Goal: Navigation & Orientation: Find specific page/section

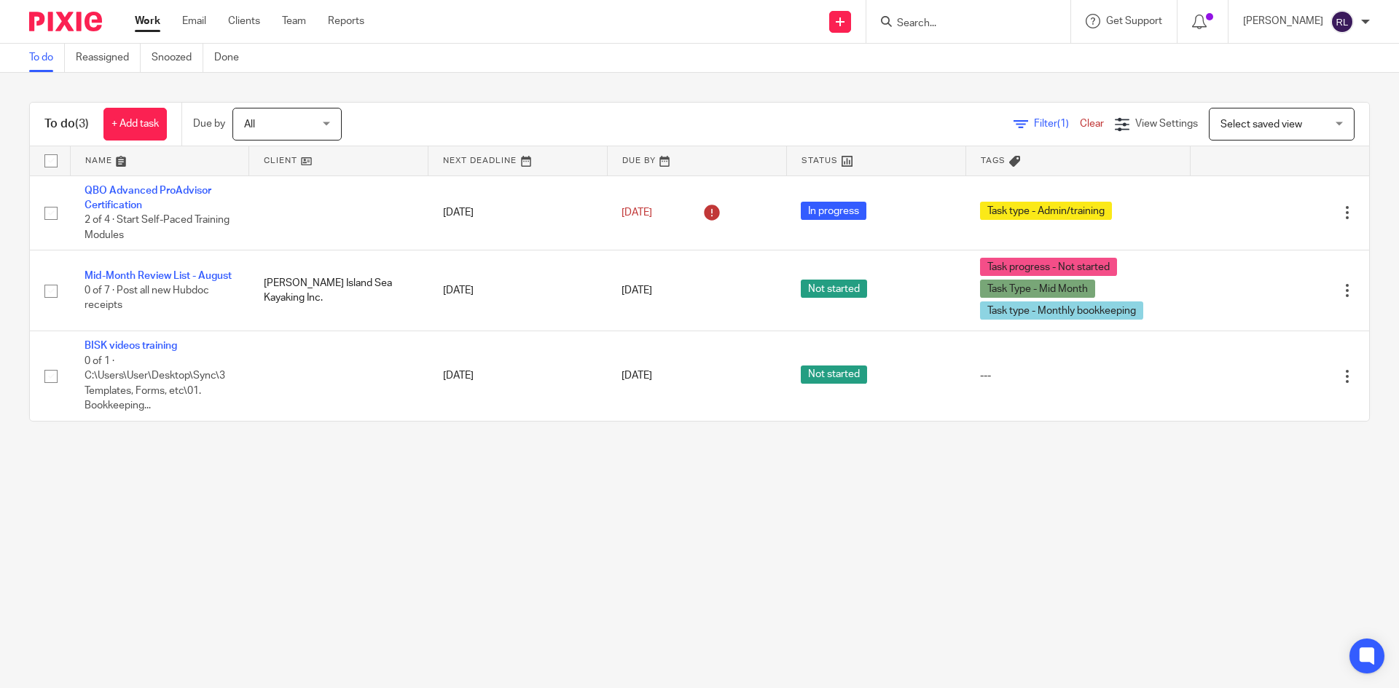
click at [212, 208] on td "QBO Advanced ProAdvisor Certification 2 of 4 · Start Self-Paced Training Modules" at bounding box center [159, 213] width 179 height 75
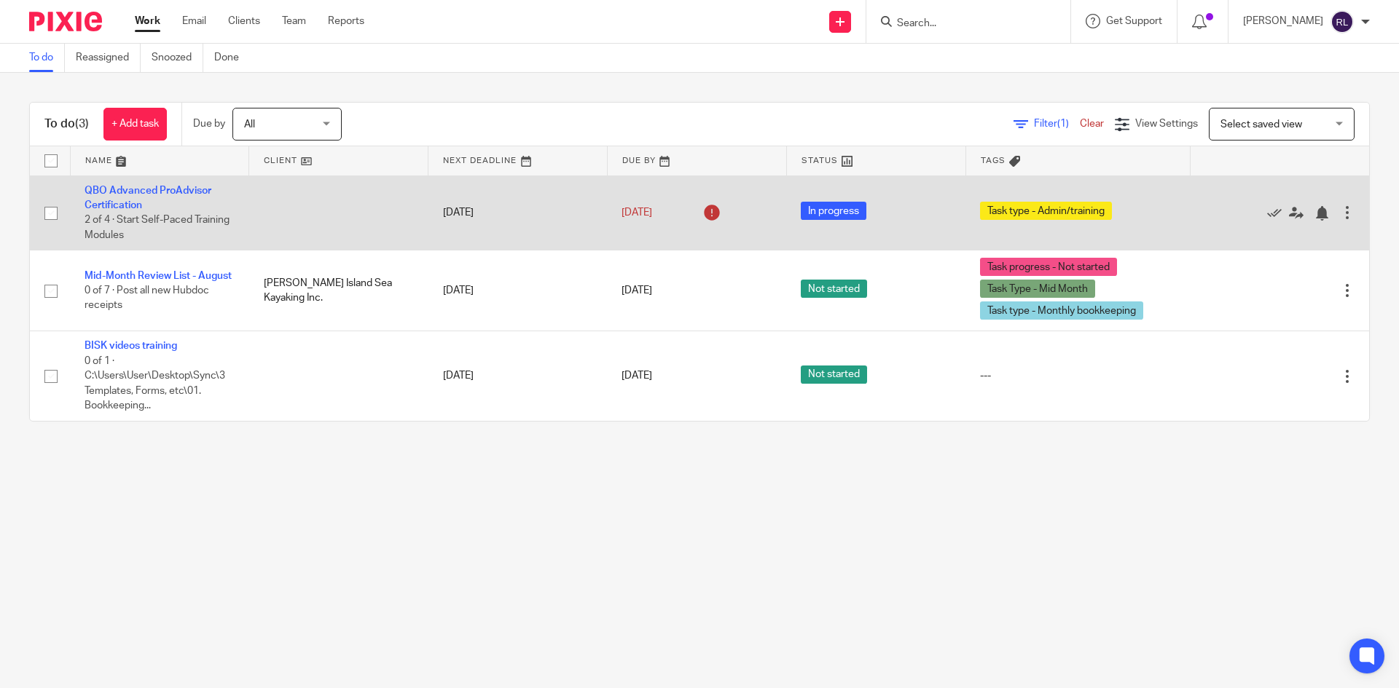
click at [111, 198] on td "QBO Advanced ProAdvisor Certification 2 of 4 · Start Self-Paced Training Modules" at bounding box center [159, 213] width 179 height 75
click at [111, 206] on link "QBO Advanced ProAdvisor Certification" at bounding box center [148, 198] width 127 height 25
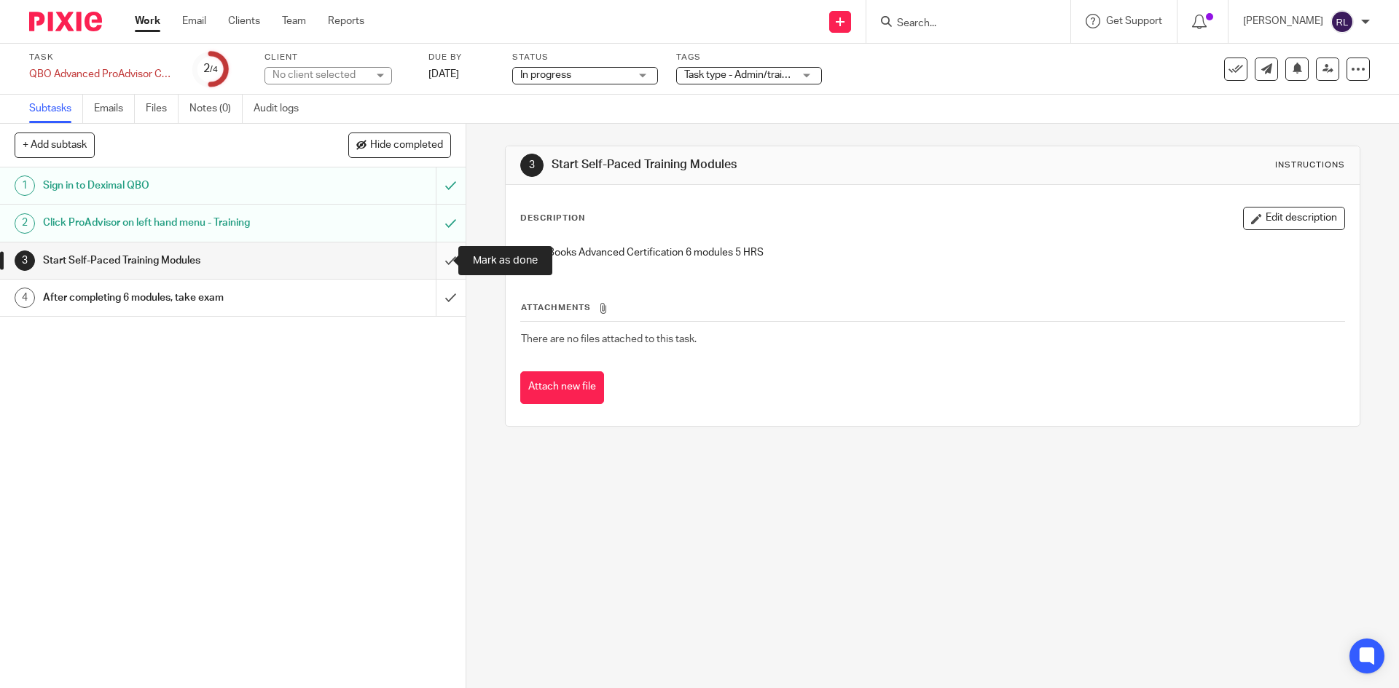
click at [437, 264] on input "submit" at bounding box center [233, 261] width 466 height 36
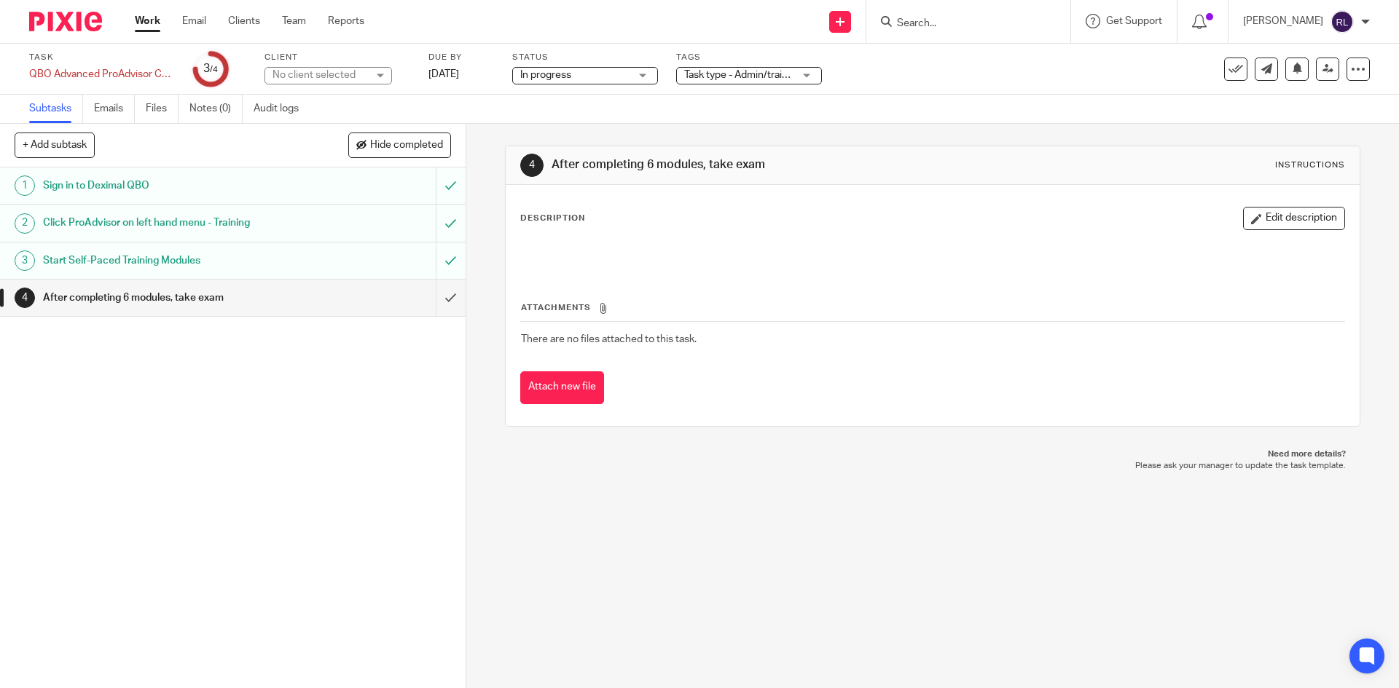
click at [145, 28] on link "Work" at bounding box center [147, 21] width 25 height 15
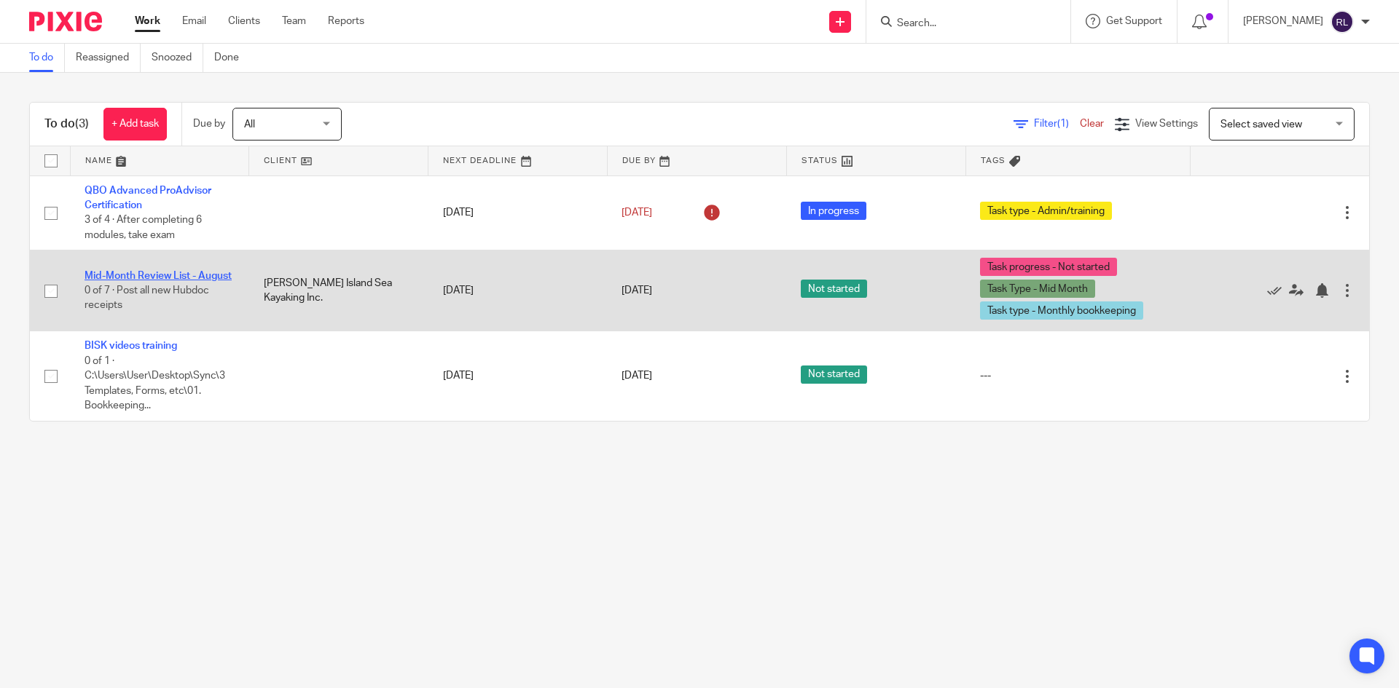
click at [174, 271] on link "Mid-Month Review List - August" at bounding box center [158, 276] width 147 height 10
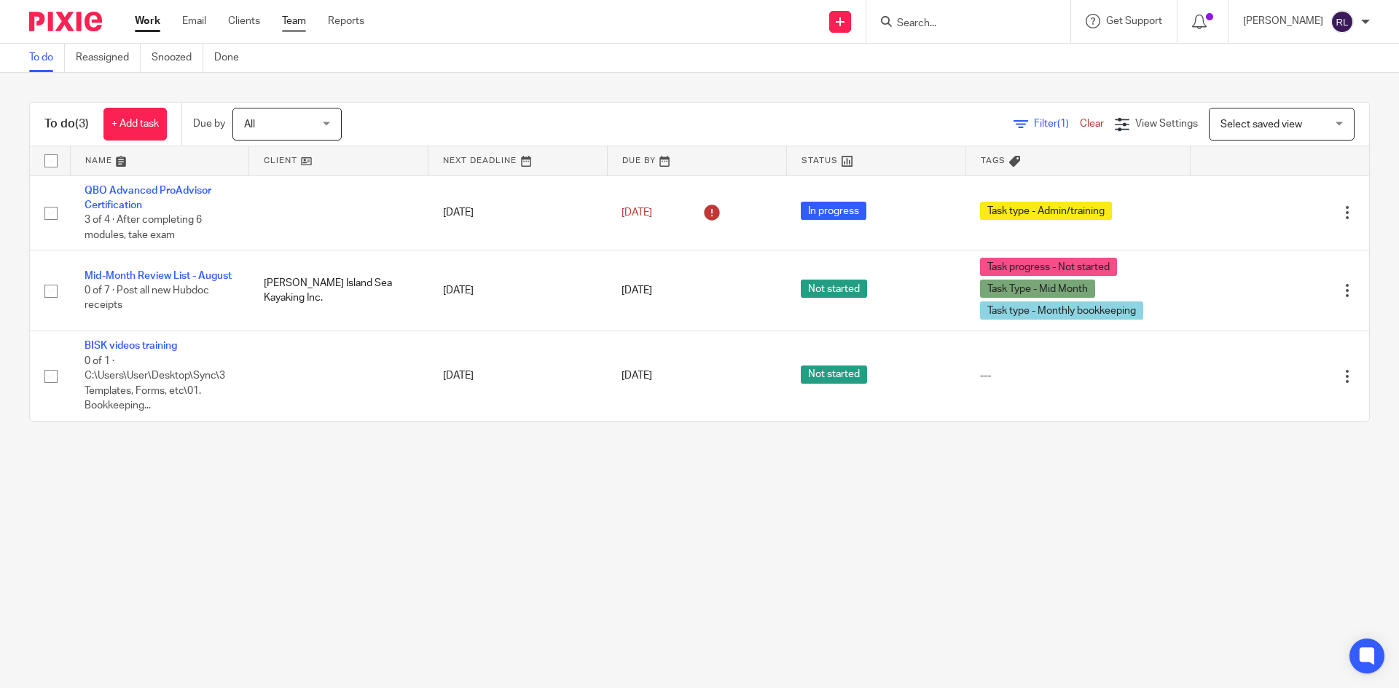
click at [286, 17] on link "Team" at bounding box center [294, 21] width 24 height 15
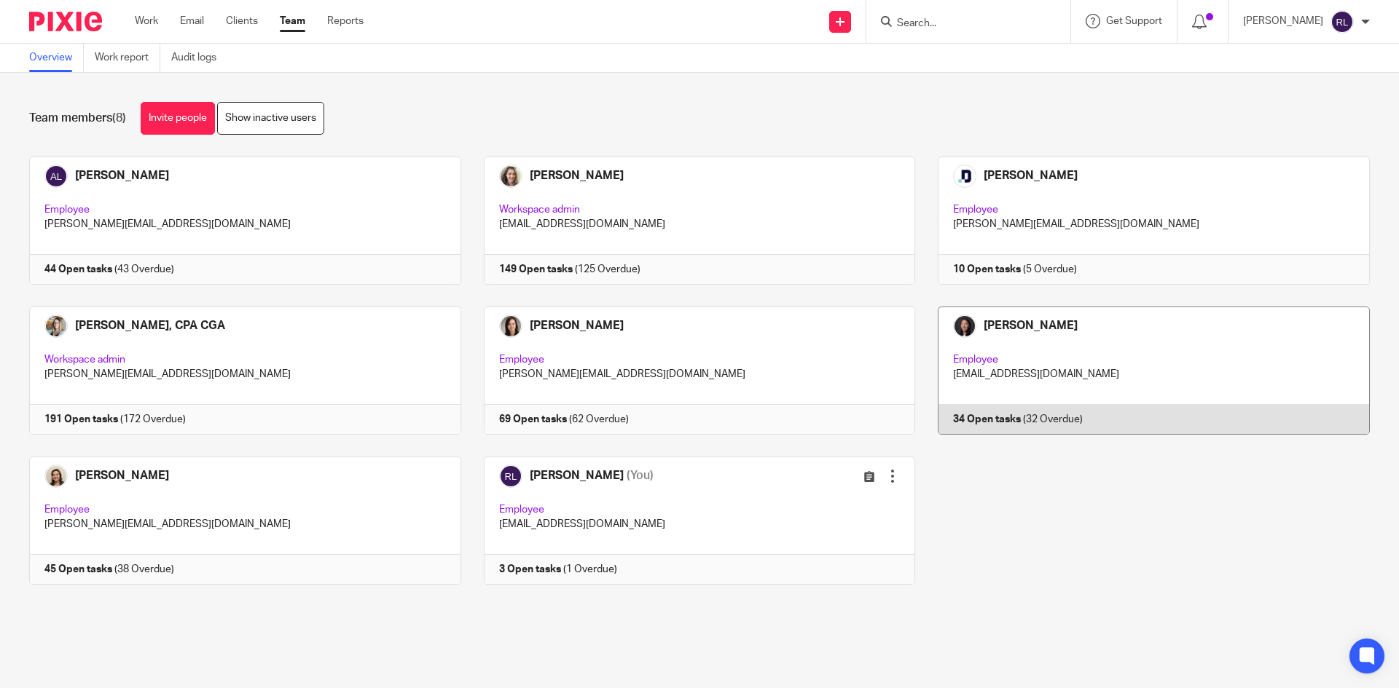
click at [1086, 348] on link at bounding box center [1142, 371] width 455 height 128
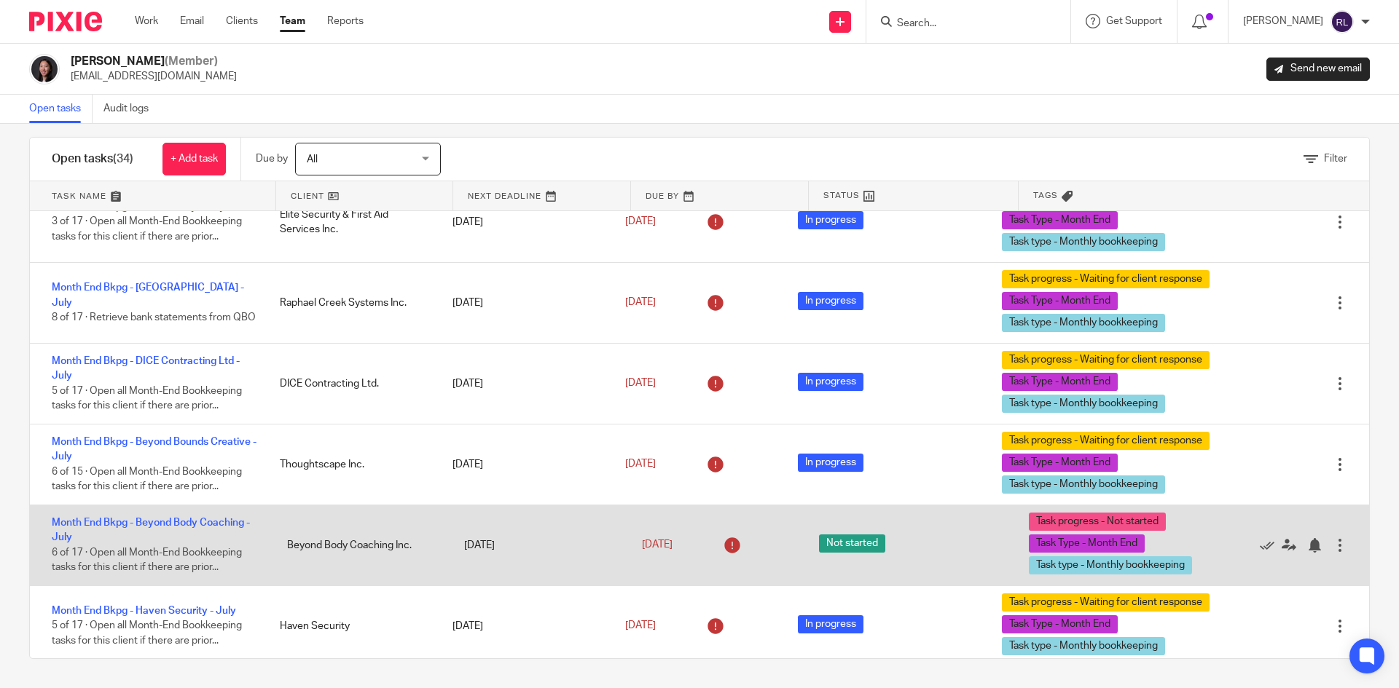
scroll to position [1974, 0]
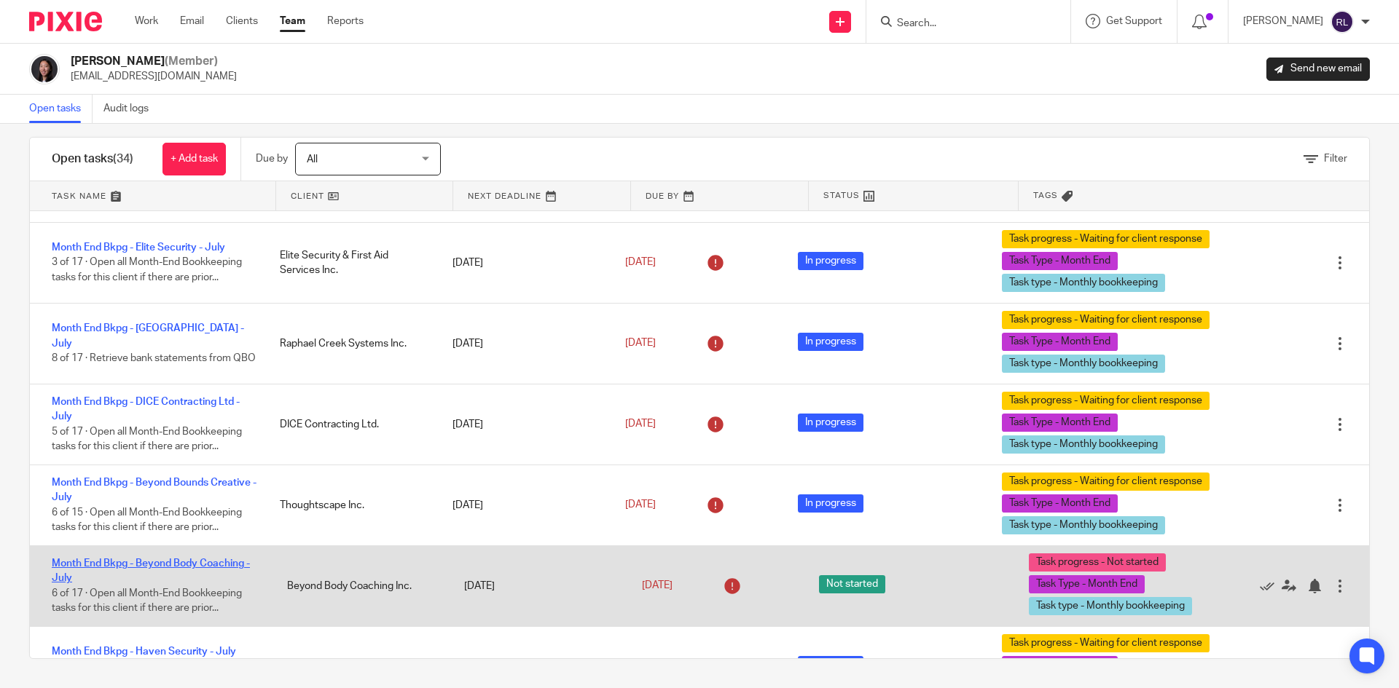
click at [157, 562] on link "Month End Bkpg - Beyond Body Coaching - July" at bounding box center [151, 571] width 198 height 25
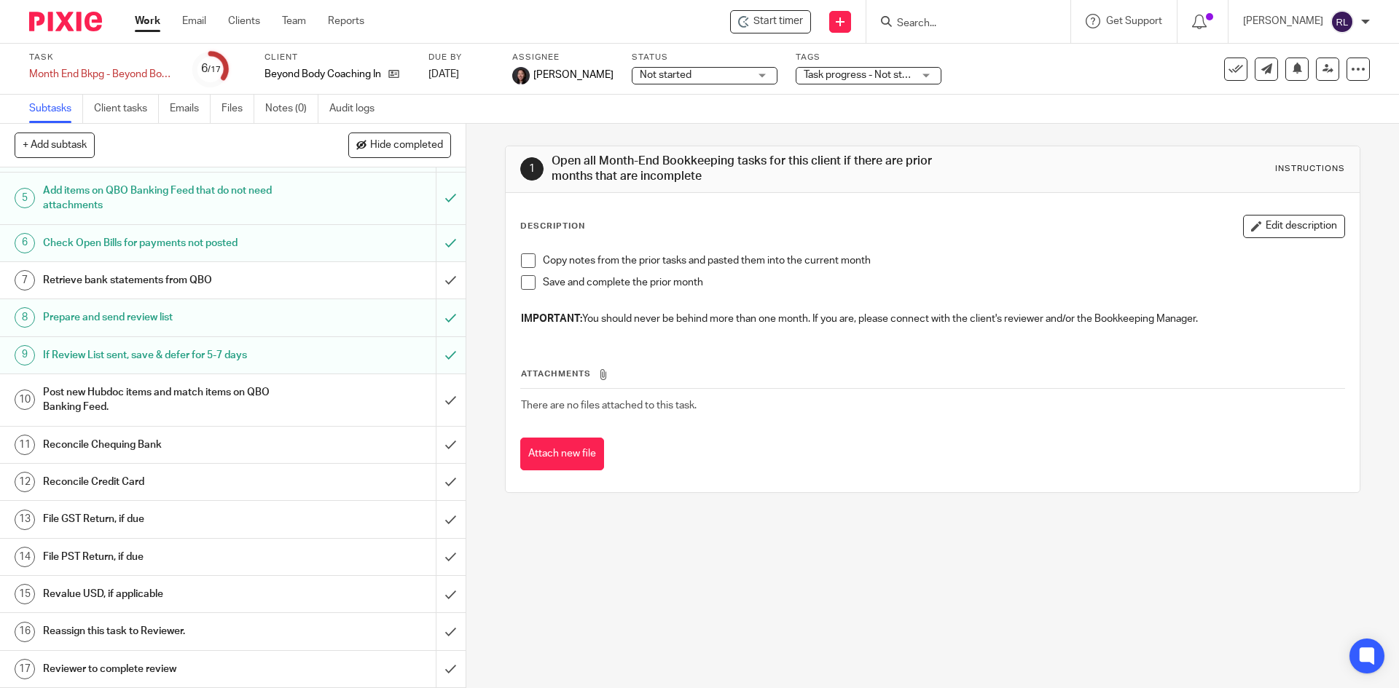
scroll to position [175, 0]
click at [142, 22] on link "Work" at bounding box center [147, 21] width 25 height 15
